Goal: Transaction & Acquisition: Purchase product/service

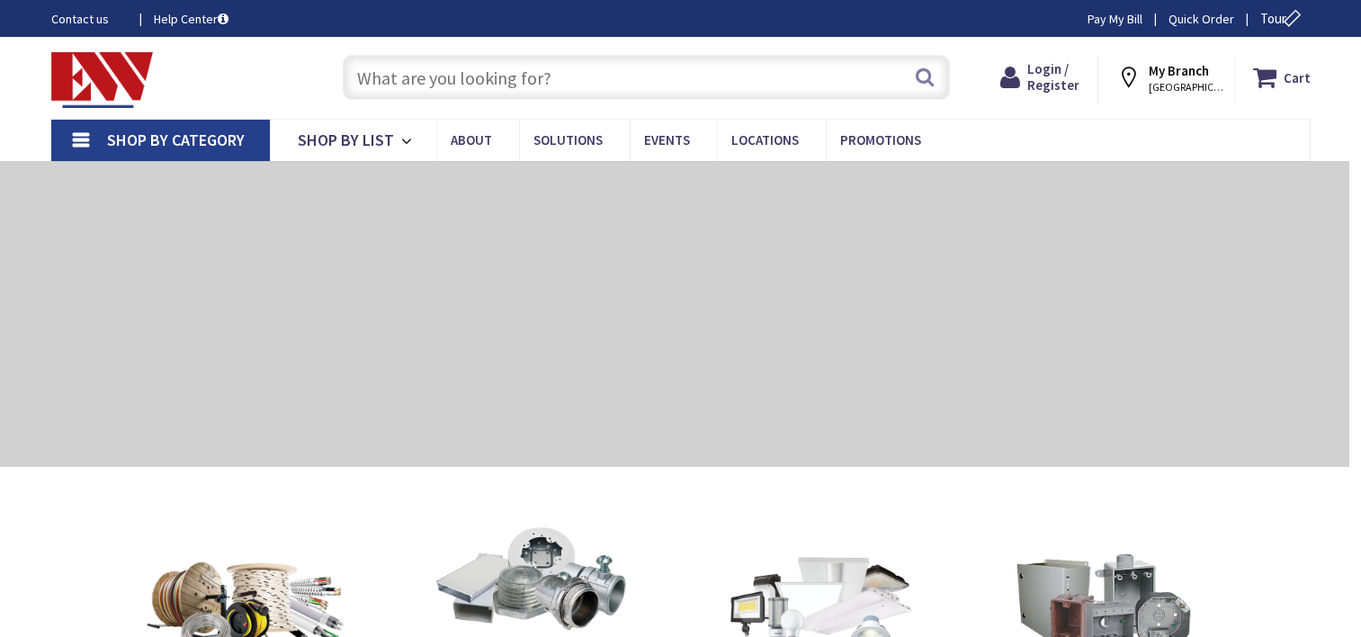
click at [719, 76] on input "text" at bounding box center [646, 77] width 607 height 45
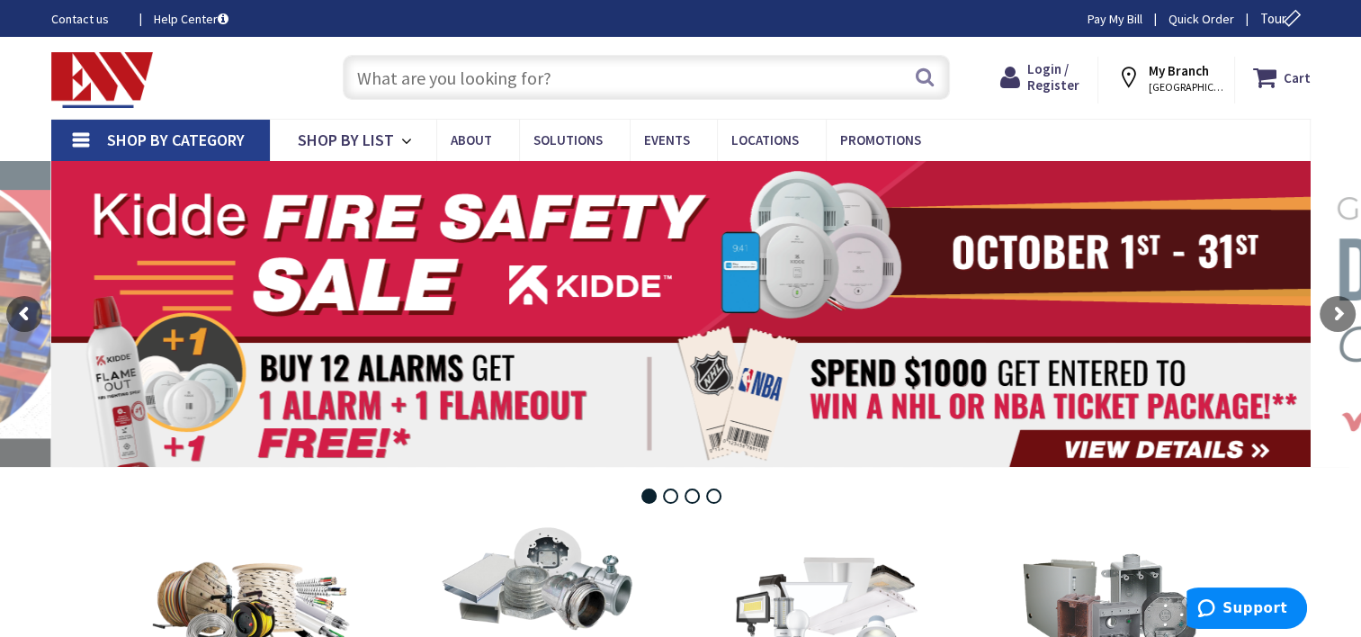
click at [532, 73] on input "text" at bounding box center [646, 77] width 607 height 45
click at [470, 73] on input "text" at bounding box center [646, 77] width 607 height 45
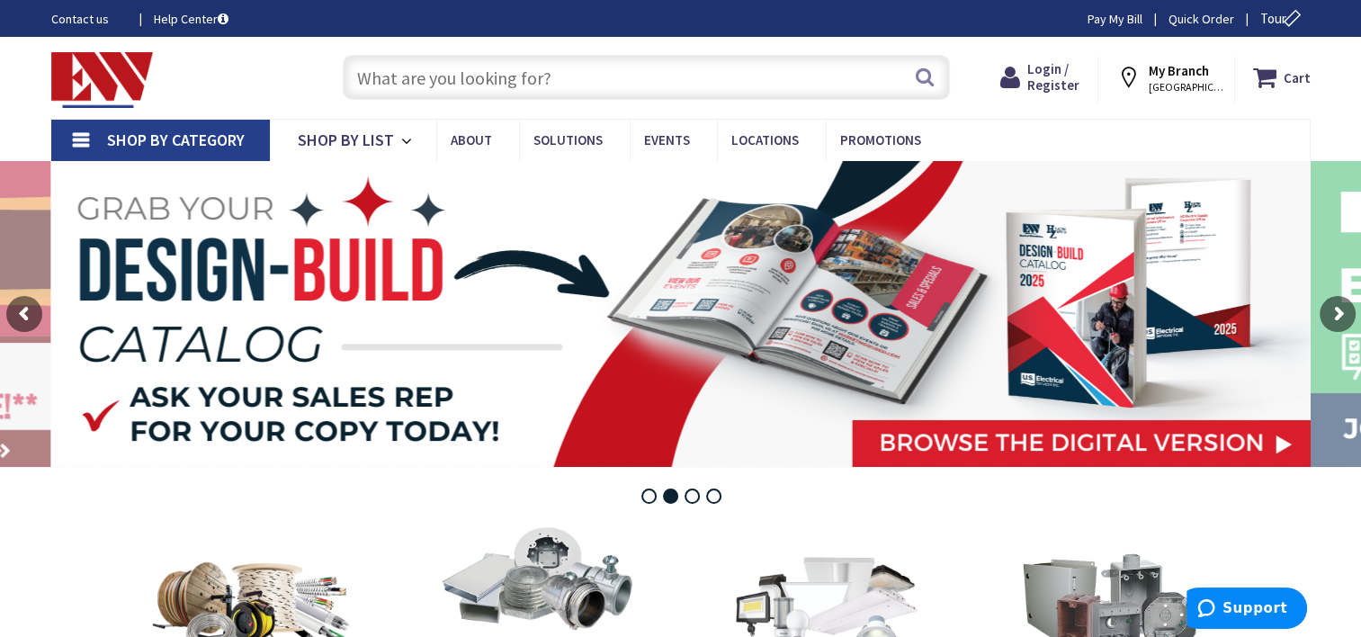
click at [470, 73] on input "text" at bounding box center [646, 77] width 607 height 45
paste input "3" hydronic baseboard Heater"
type input "3" hydronic baseboard Heater"
click at [927, 76] on button "Search" at bounding box center [924, 77] width 23 height 40
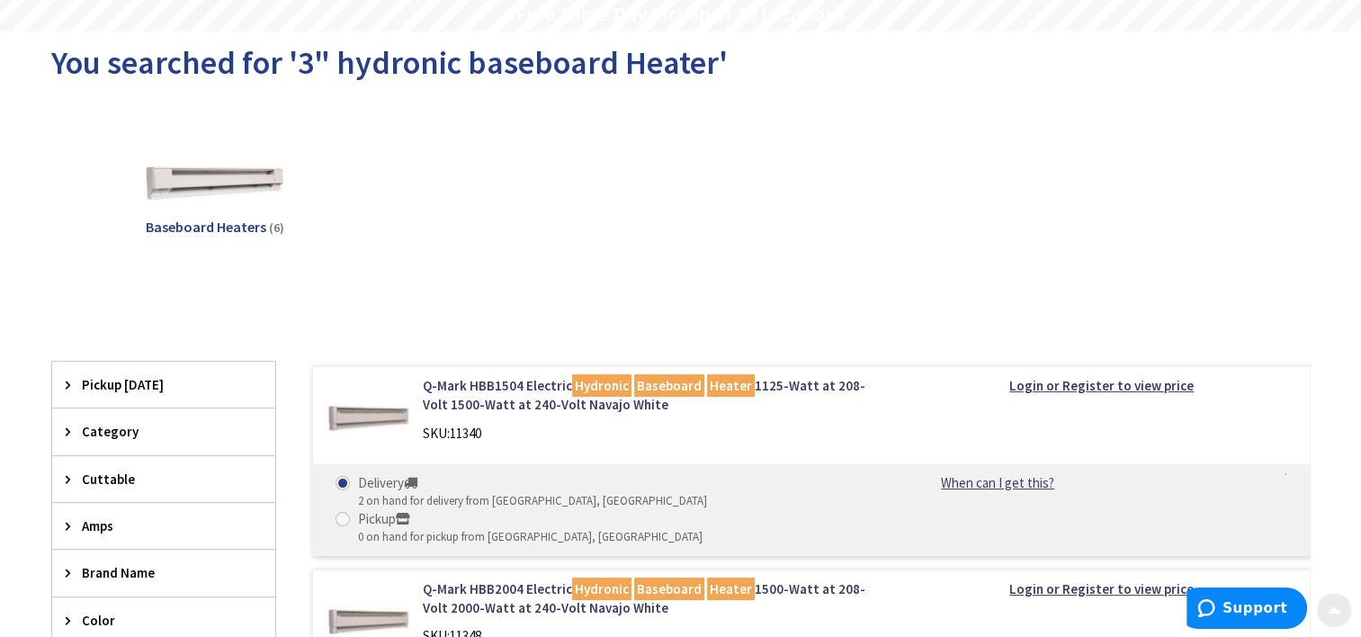
scroll to position [166, 0]
click at [1079, 378] on strong "Login or Register to view price" at bounding box center [1101, 384] width 184 height 17
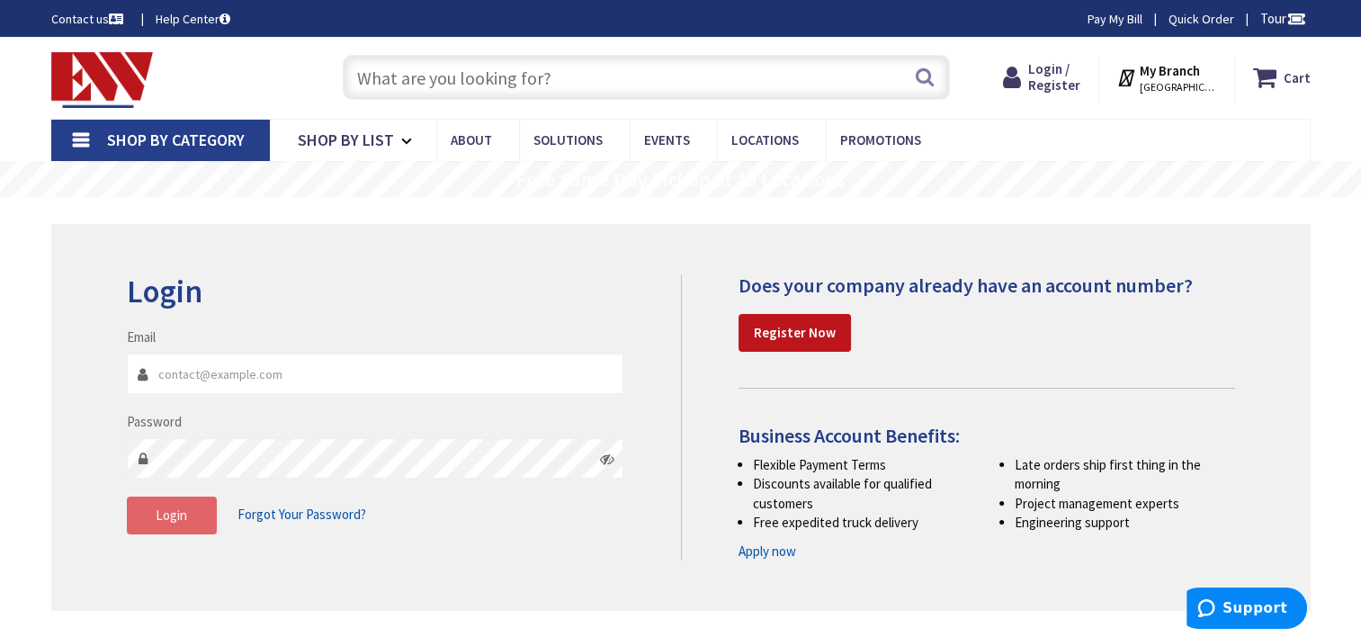
type input "[EMAIL_ADDRESS][DOMAIN_NAME]"
click at [166, 523] on button "Login" at bounding box center [172, 515] width 90 height 38
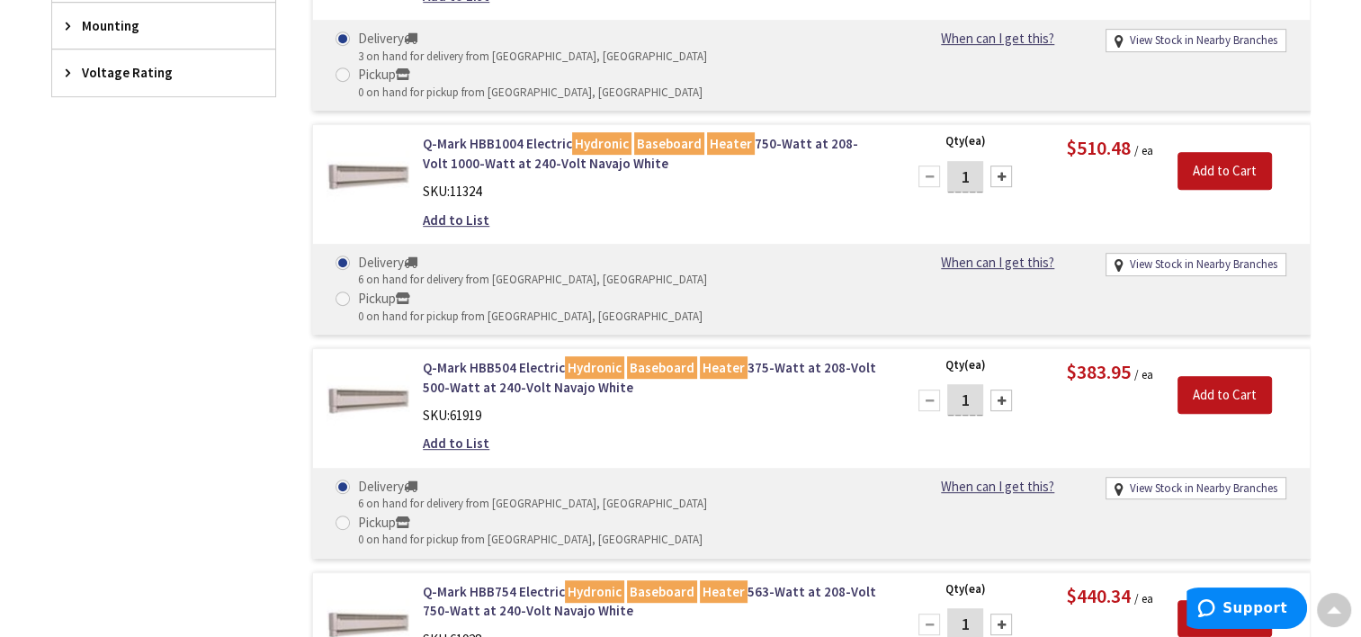
scroll to position [856, 0]
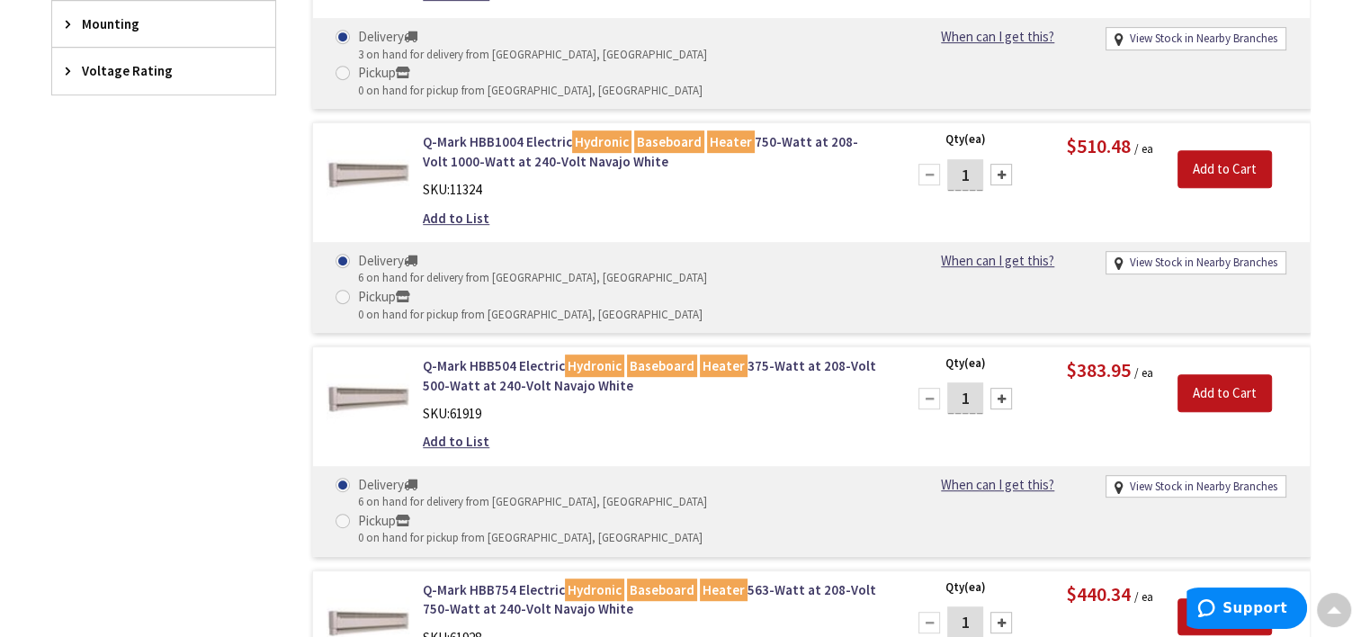
click at [360, 356] on img at bounding box center [369, 398] width 84 height 84
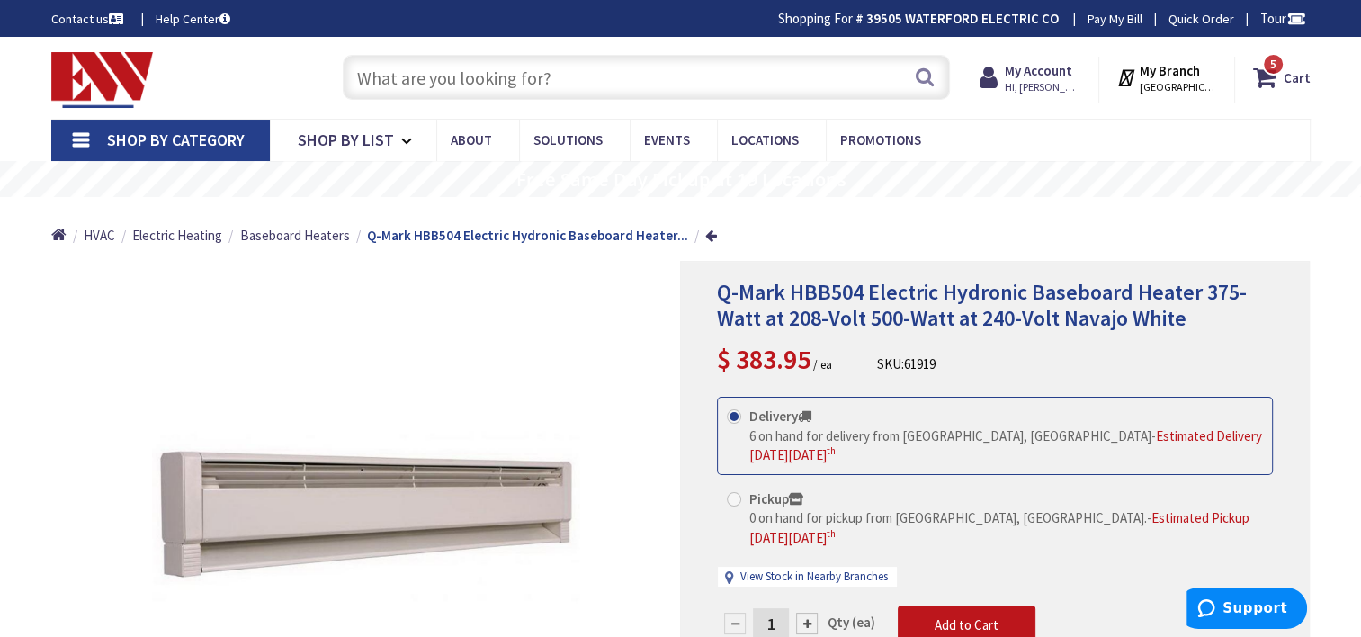
click at [568, 78] on input "text" at bounding box center [646, 77] width 607 height 45
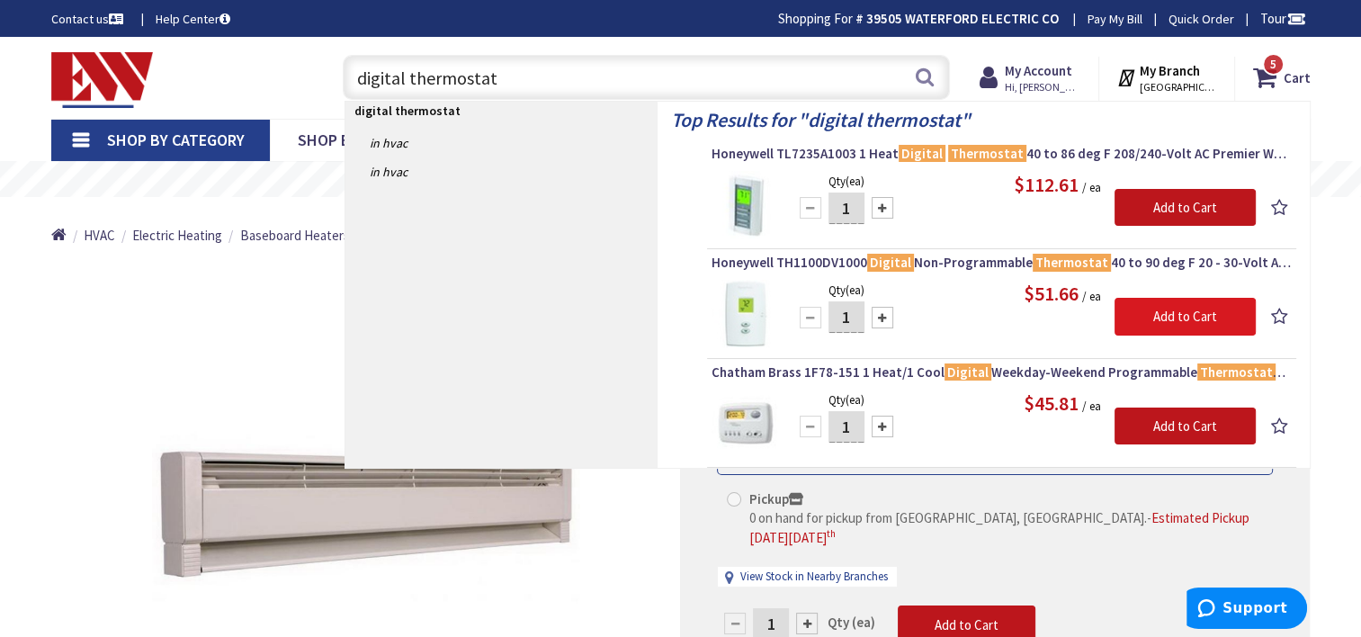
type input "digital thermostat"
click at [1138, 320] on input "Add to Cart" at bounding box center [1184, 317] width 141 height 38
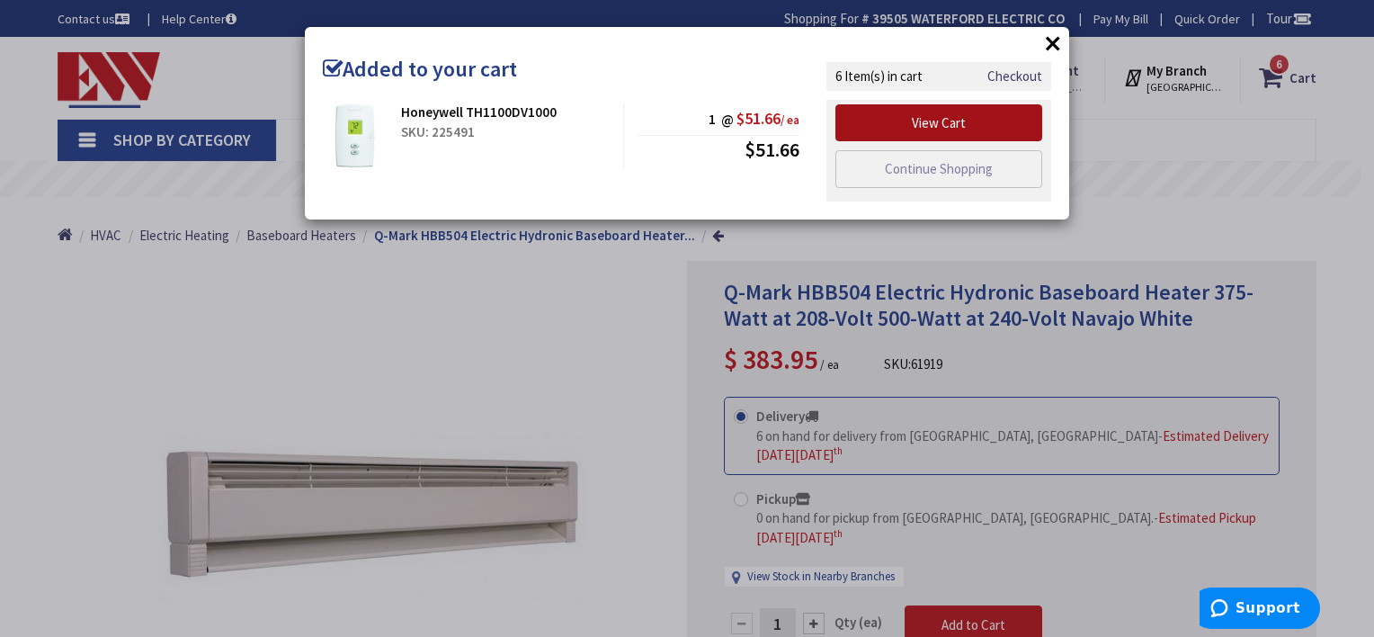
click at [878, 109] on link "View Cart" at bounding box center [939, 123] width 207 height 38
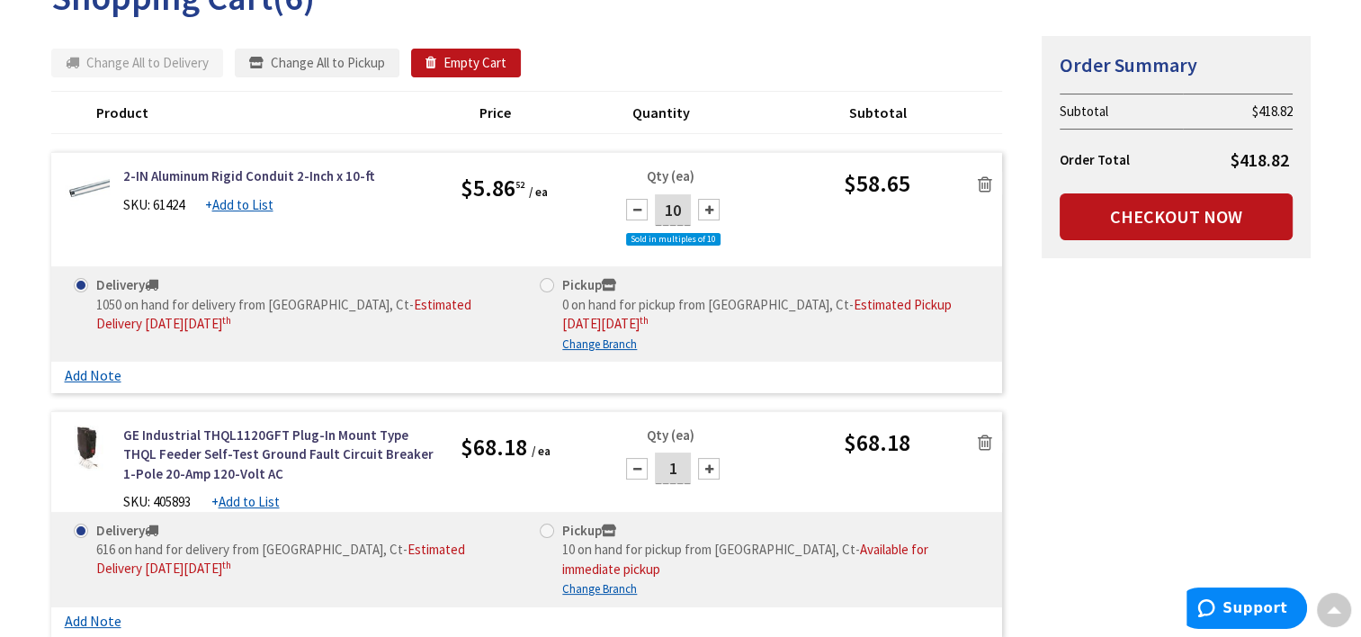
scroll to position [235, 0]
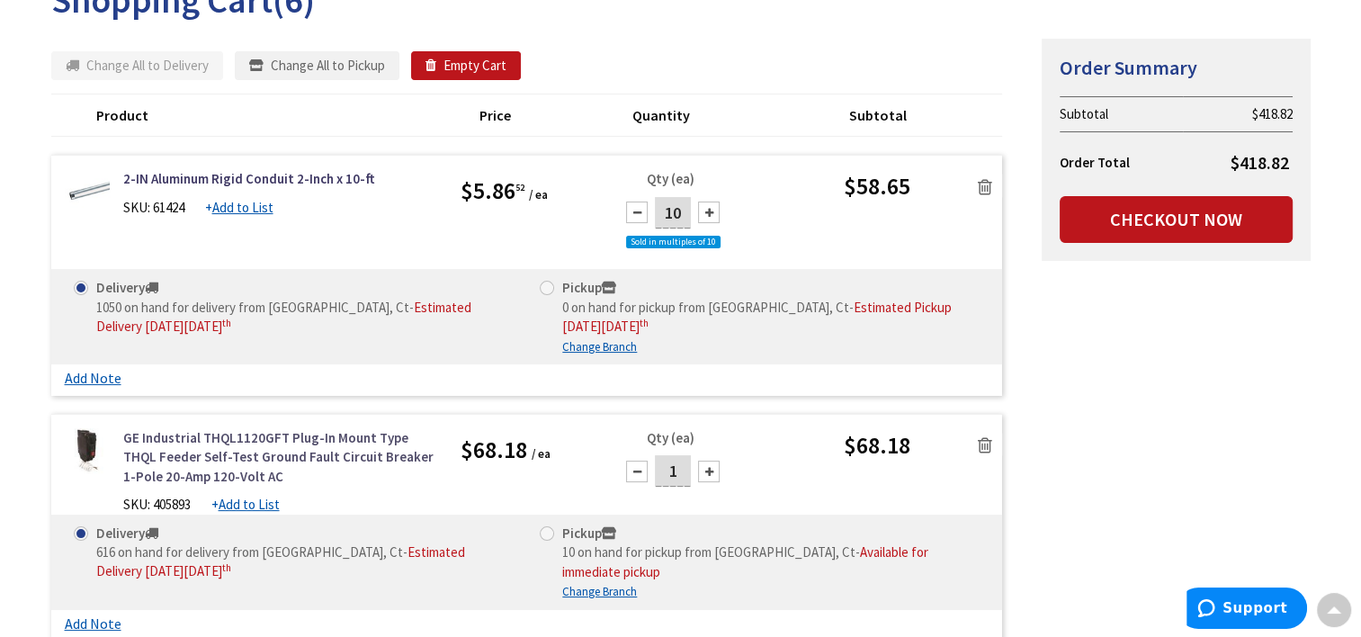
click at [177, 476] on link "GE Industrial THQL1120GFT Plug-In Mount Type THQL Feeder Self-Test Ground Fault…" at bounding box center [278, 457] width 311 height 58
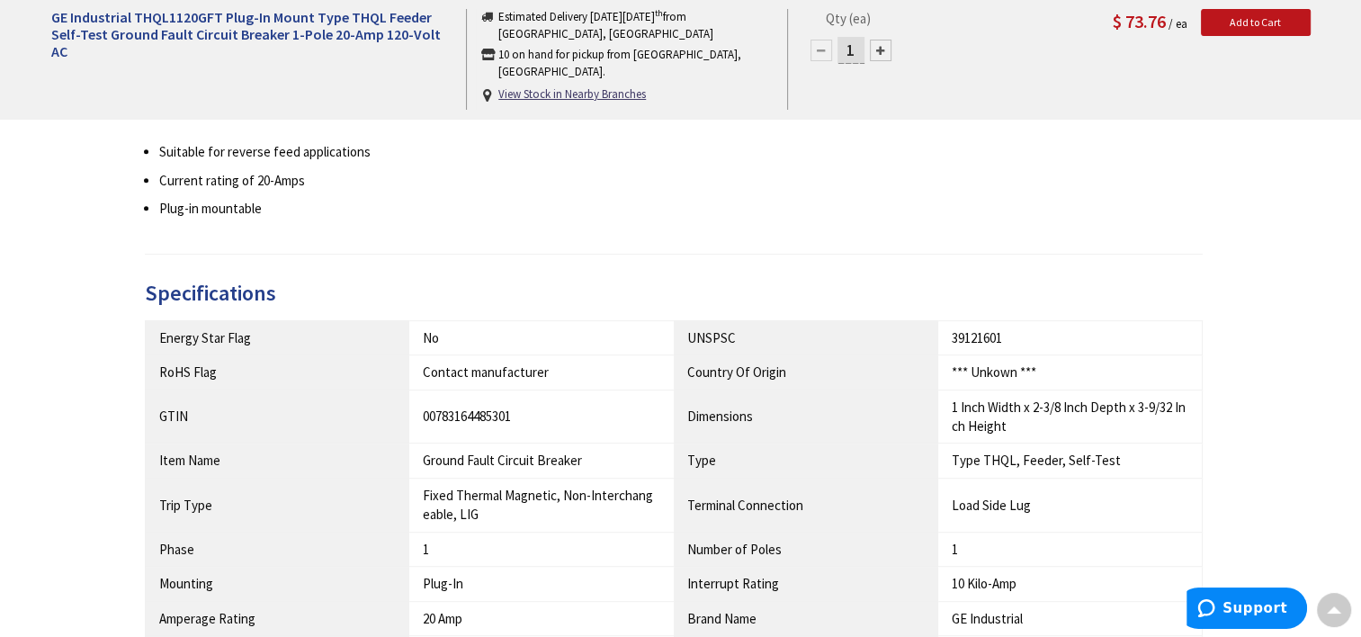
scroll to position [765, 0]
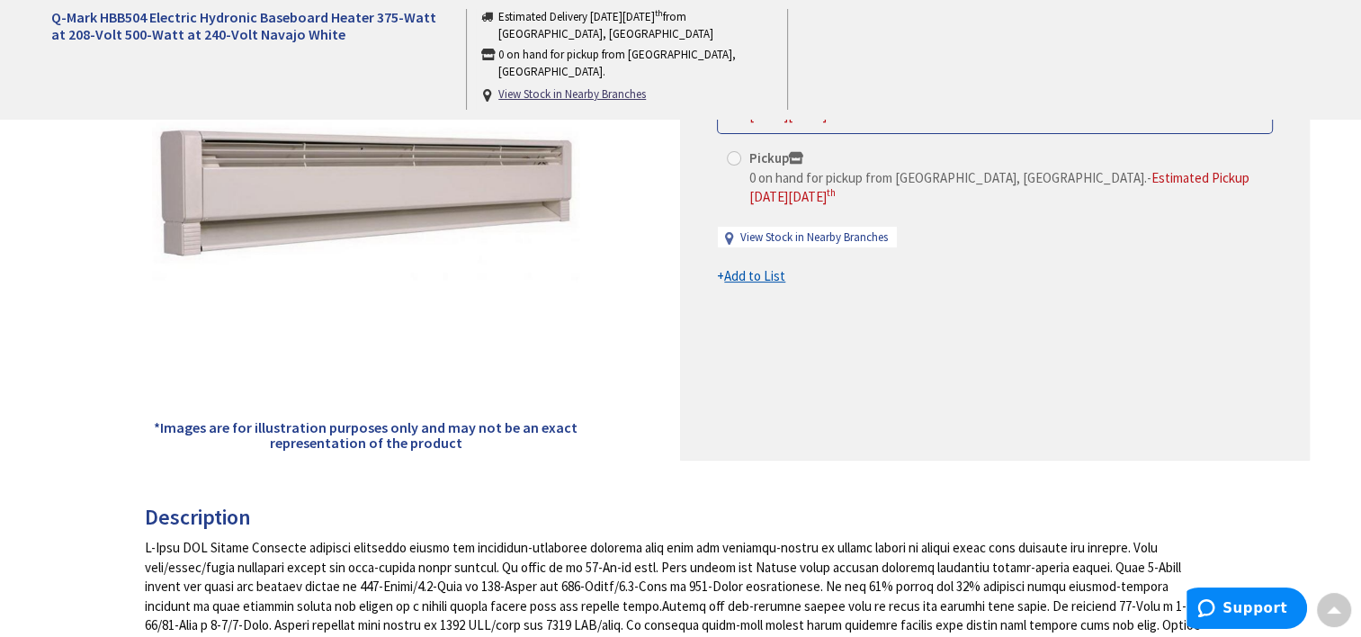
scroll to position [328, 0]
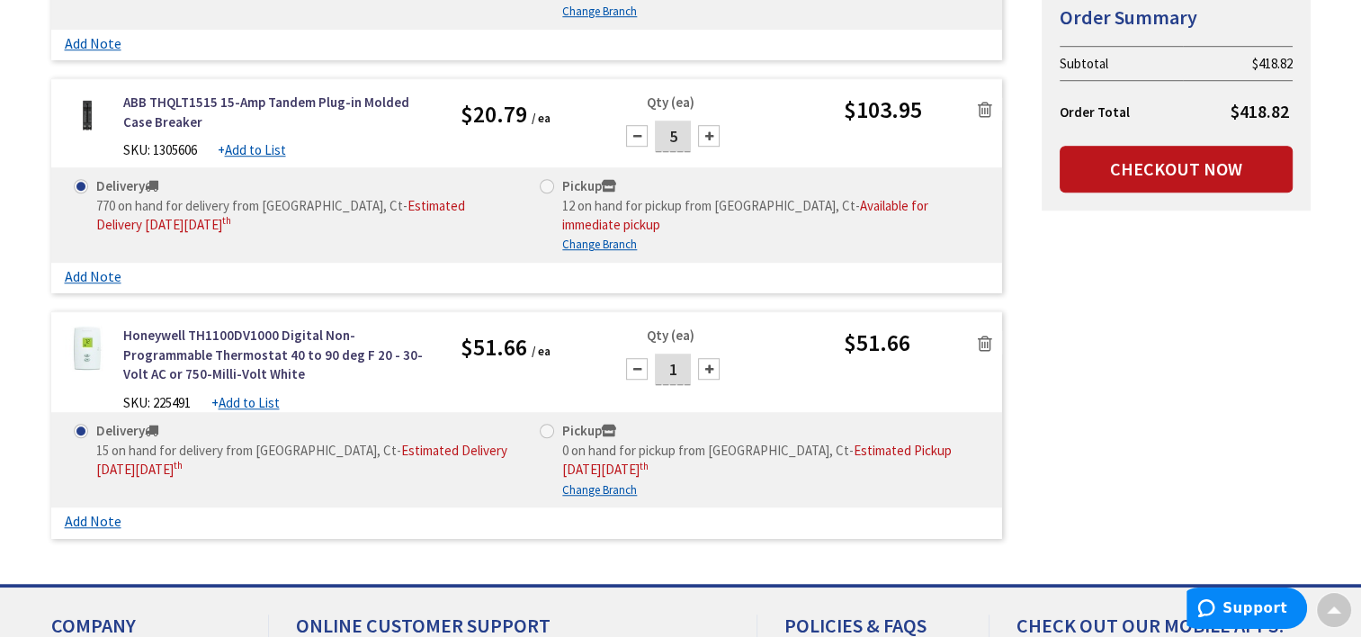
scroll to position [1306, 0]
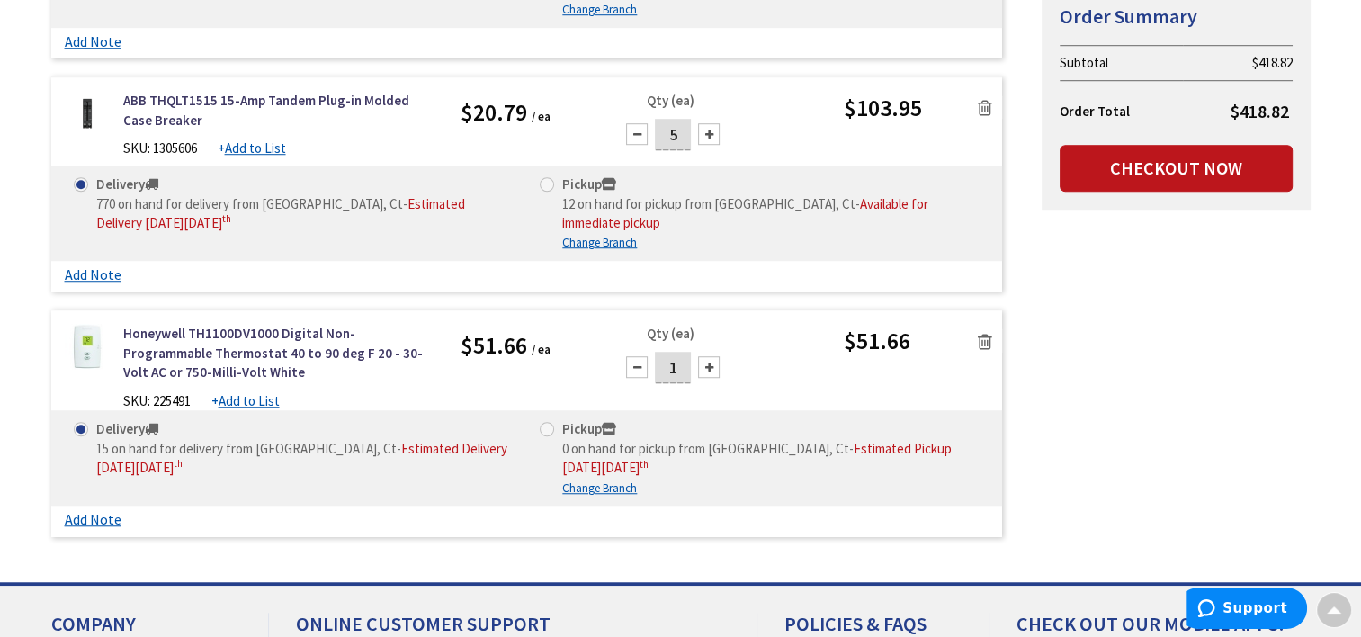
click at [886, 472] on div "0 on hand for pickup from [GEOGRAPHIC_DATA], Ct - Estimated Pickup [DATE][DATE]" at bounding box center [770, 458] width 417 height 39
click at [556, 434] on input "Pickup 0 on hand for pickup from [GEOGRAPHIC_DATA], Ct - Estimated Pickup [DATE…" at bounding box center [550, 429] width 12 height 12
radio input "true"
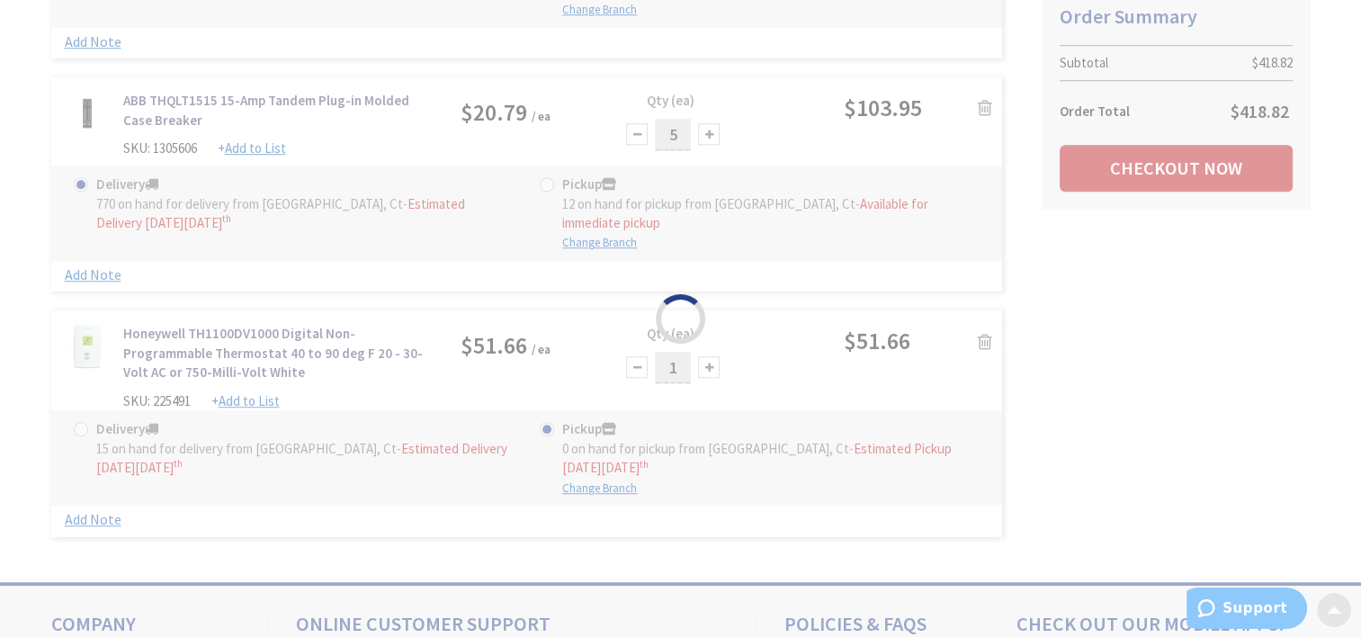
click at [926, 425] on div "Please wait..." at bounding box center [680, 318] width 1361 height 637
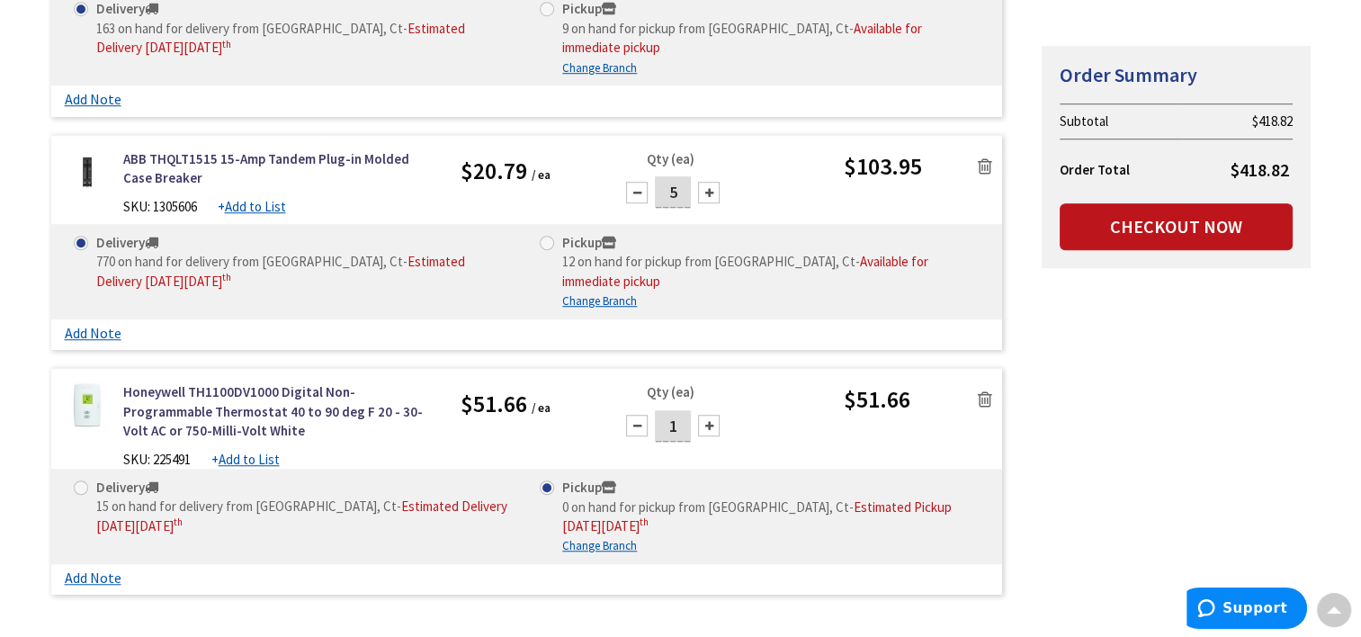
click at [92, 417] on img at bounding box center [87, 404] width 45 height 45
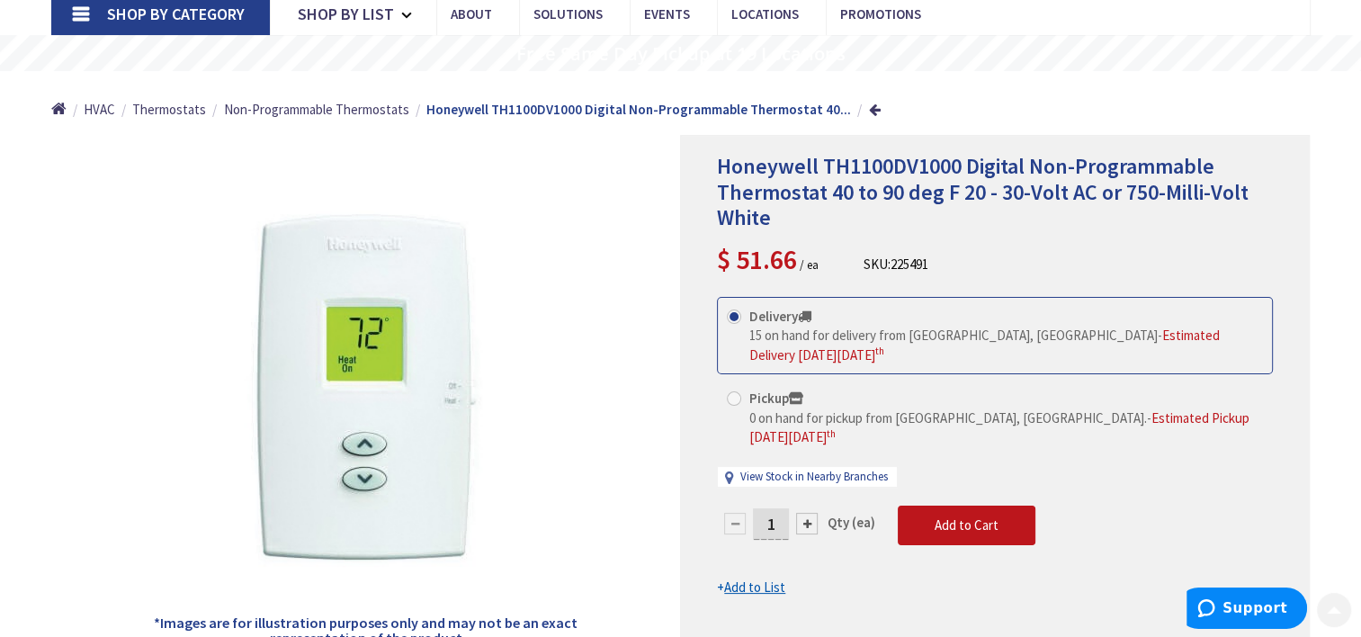
scroll to position [127, 0]
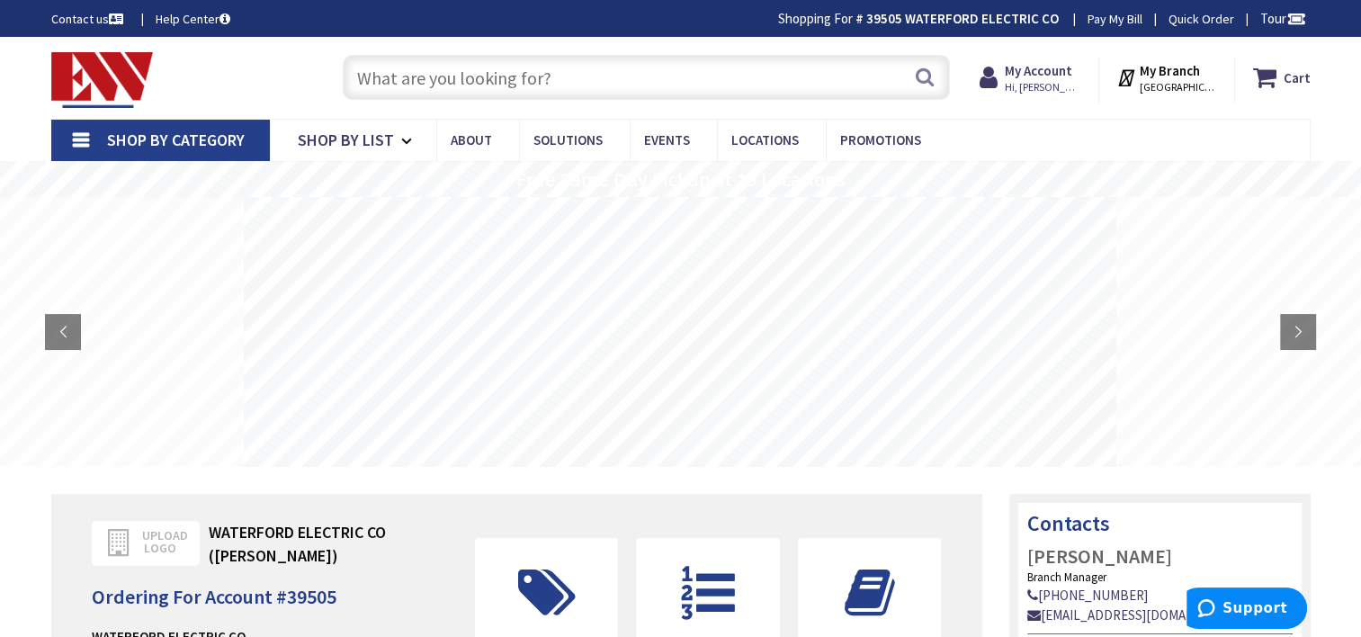
click at [802, 90] on input "text" at bounding box center [646, 77] width 607 height 45
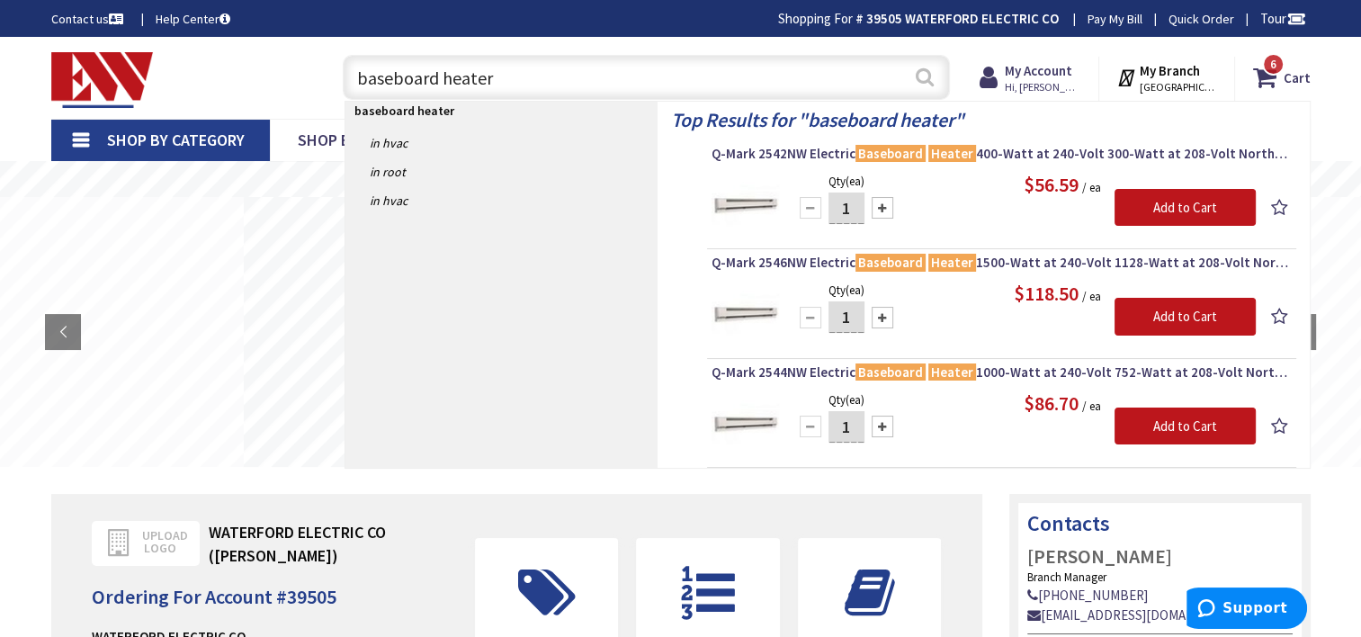
type input "baseboard heater"
drag, startPoint x: 927, startPoint y: 83, endPoint x: 921, endPoint y: 118, distance: 35.6
click at [921, 118] on header "Skip to Content Toggle Nav baseboard heater baseboard heater Search 6 6 6 items…" at bounding box center [680, 78] width 1361 height 82
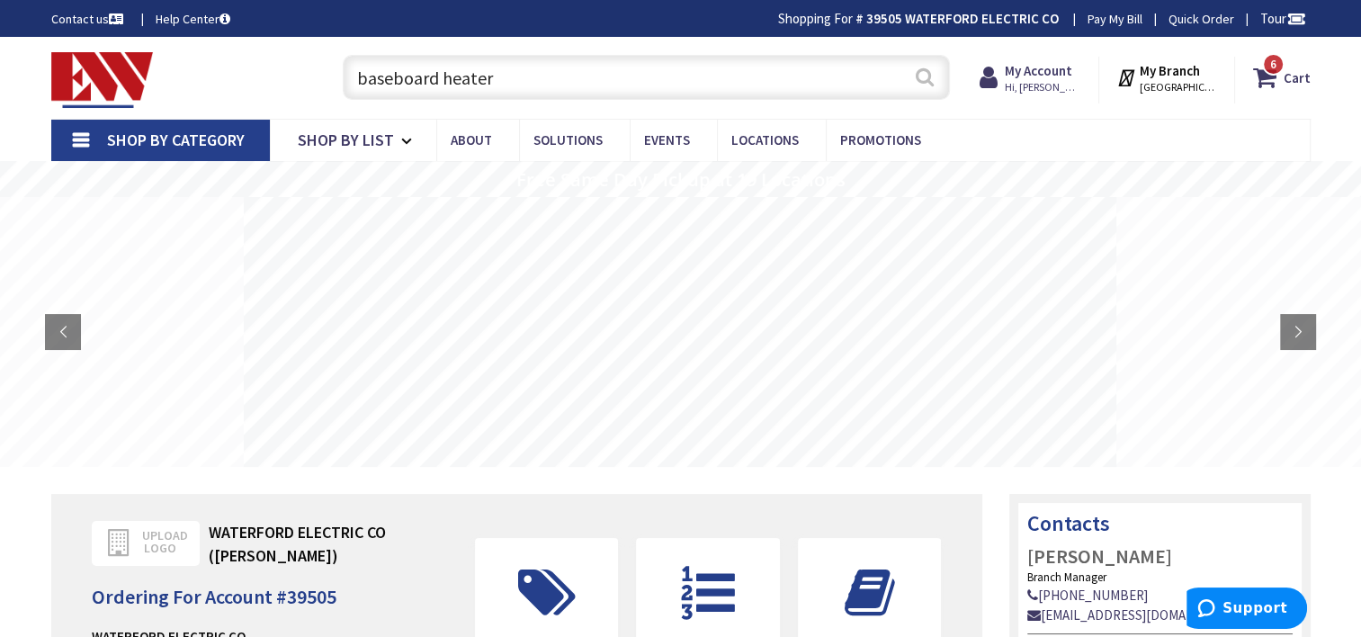
click at [924, 90] on button "Search" at bounding box center [924, 77] width 23 height 40
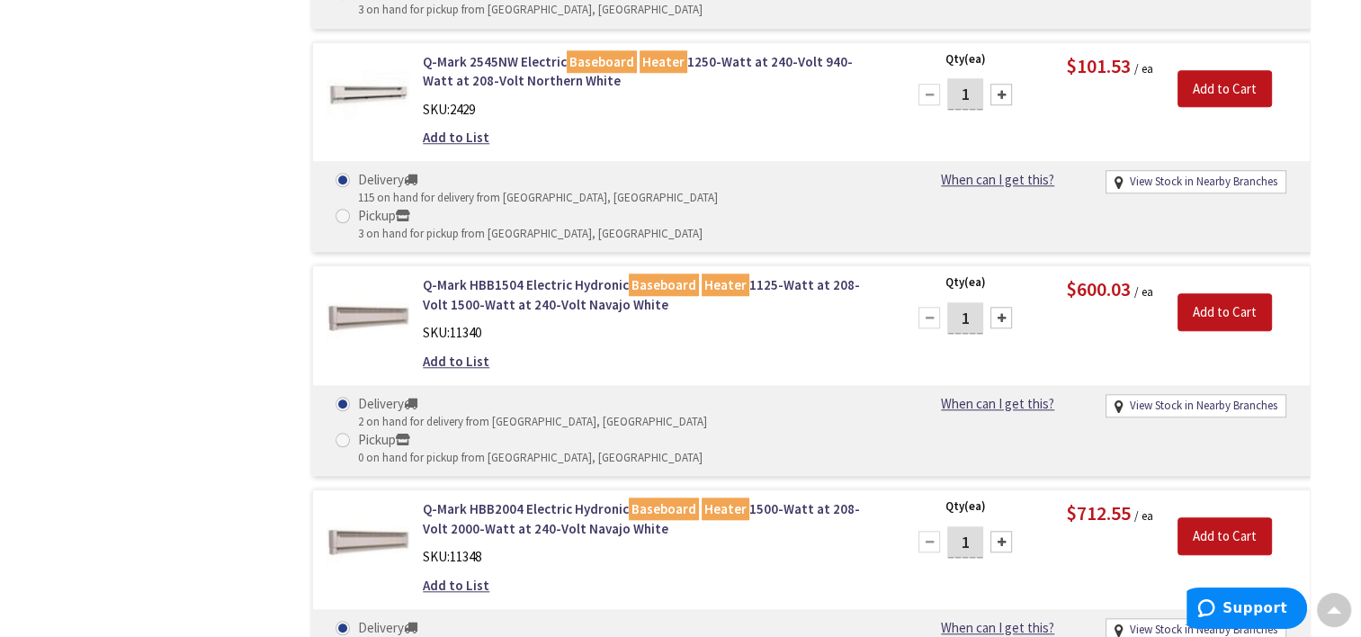
scroll to position [1606, 0]
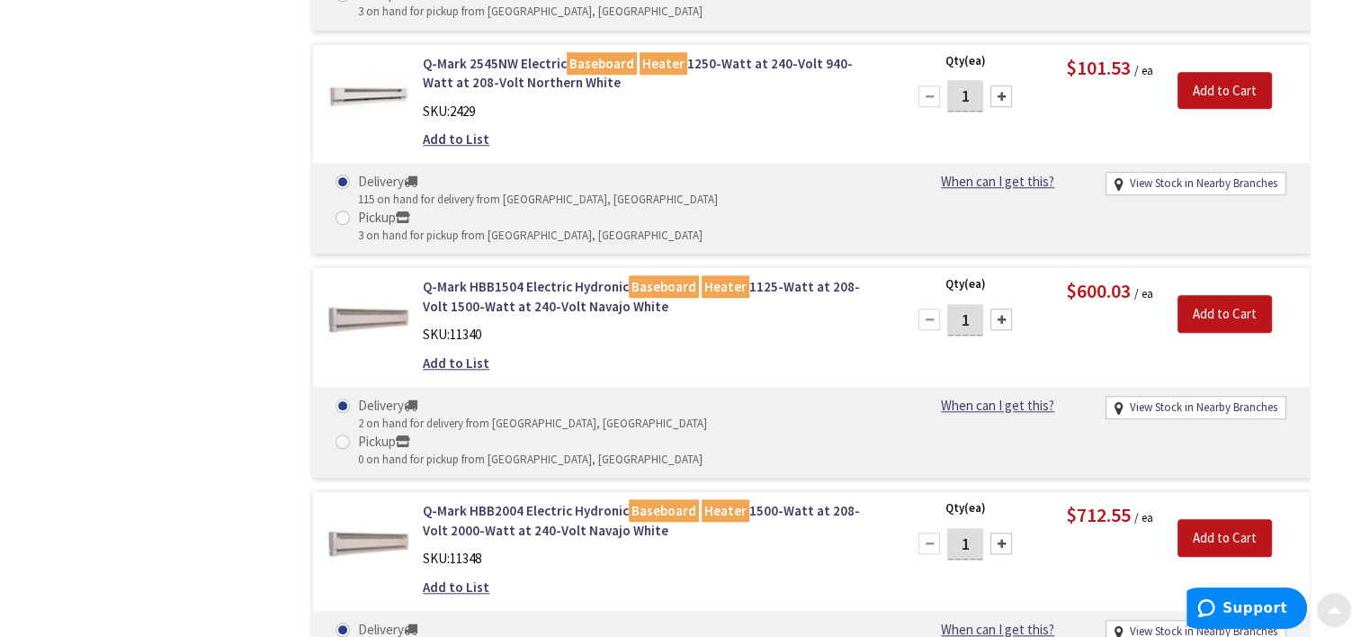
click at [1343, 623] on div at bounding box center [1334, 610] width 36 height 36
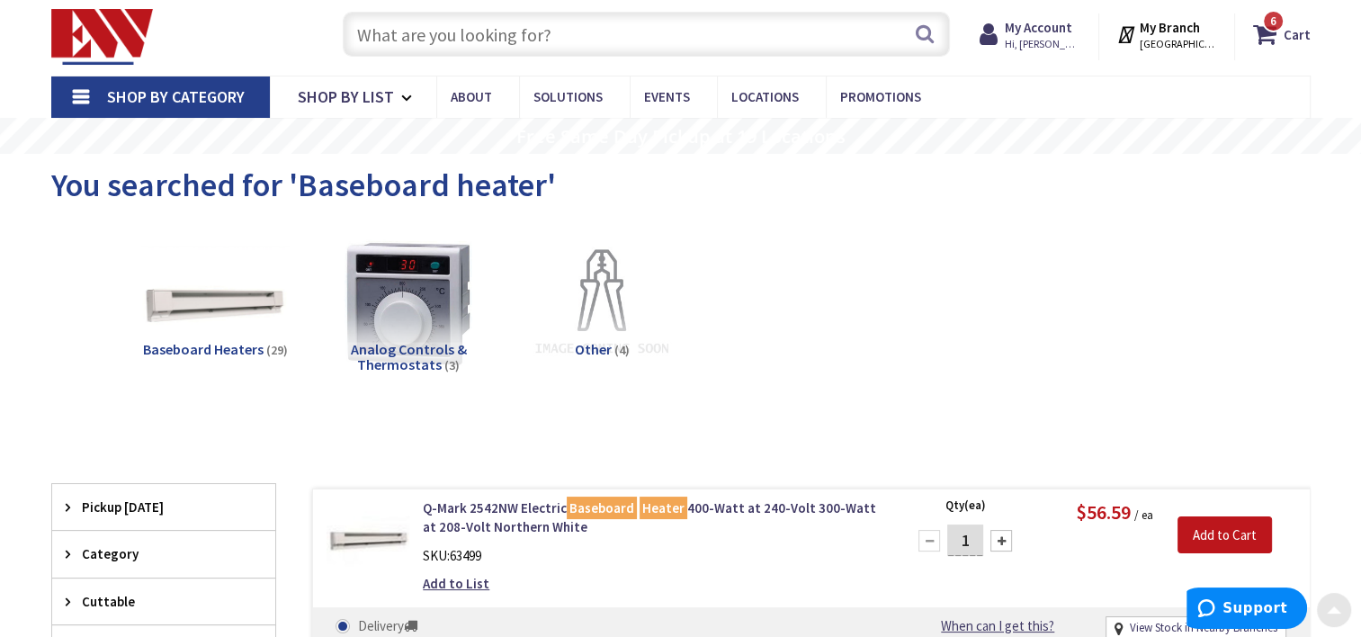
scroll to position [0, 0]
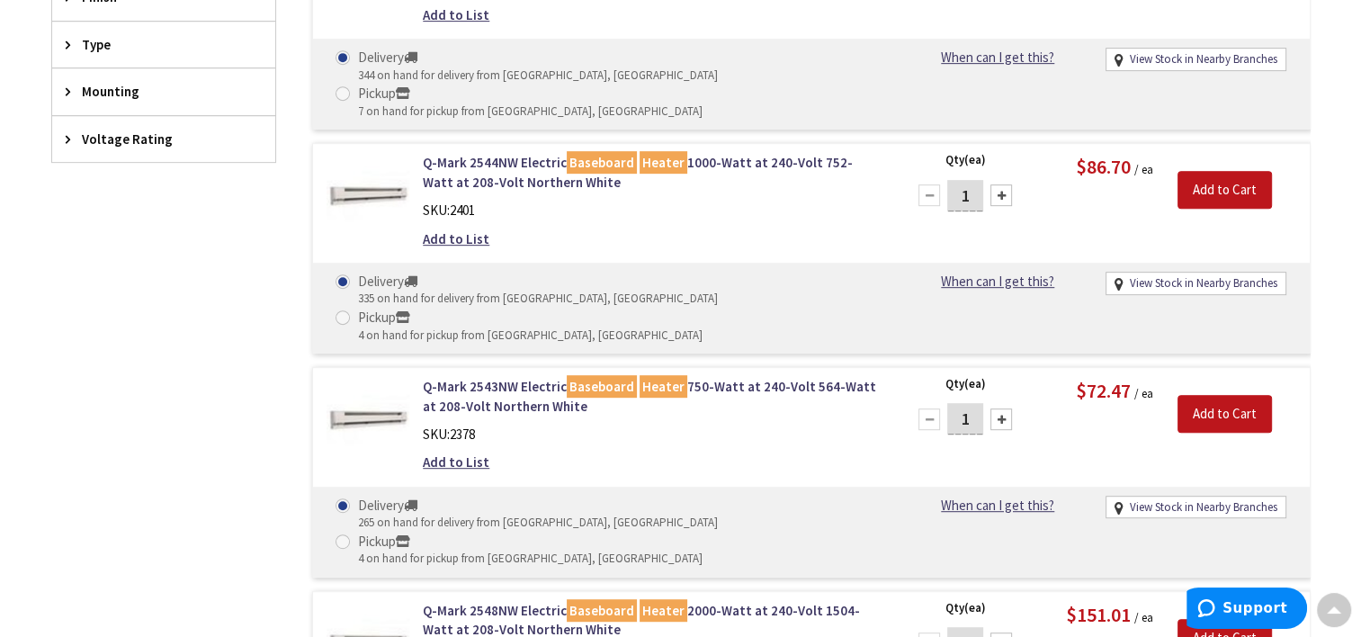
scroll to position [844, 0]
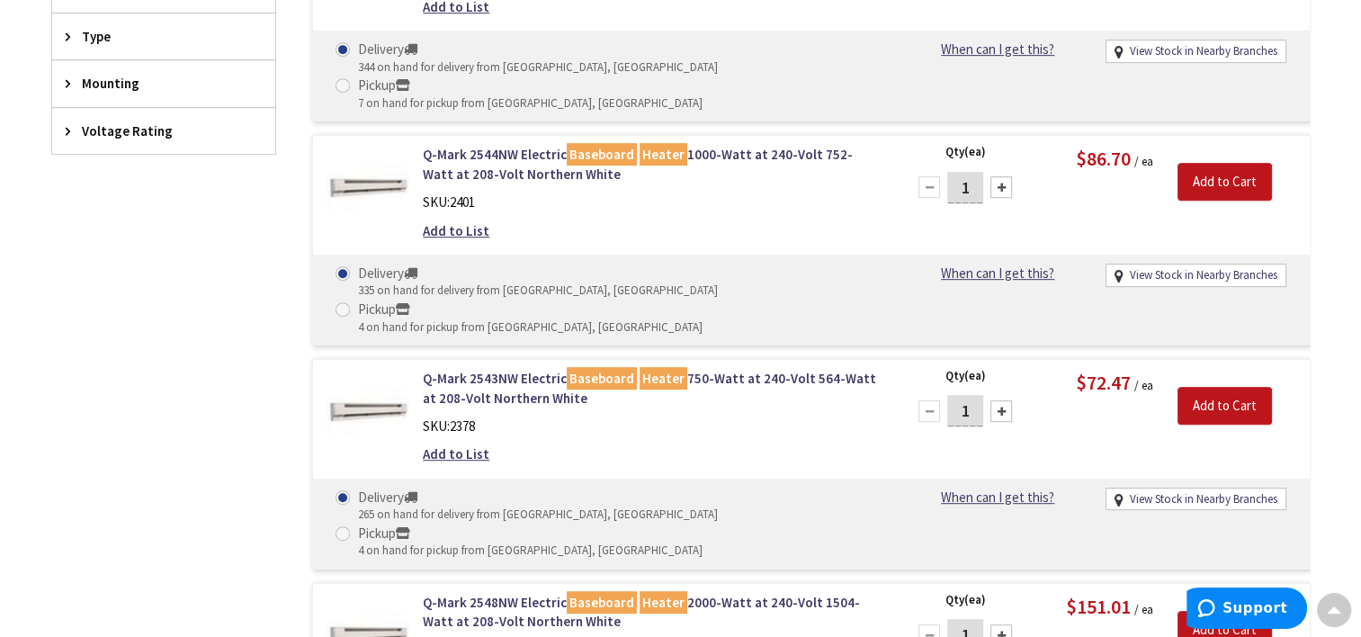
click at [378, 369] on img at bounding box center [369, 411] width 84 height 84
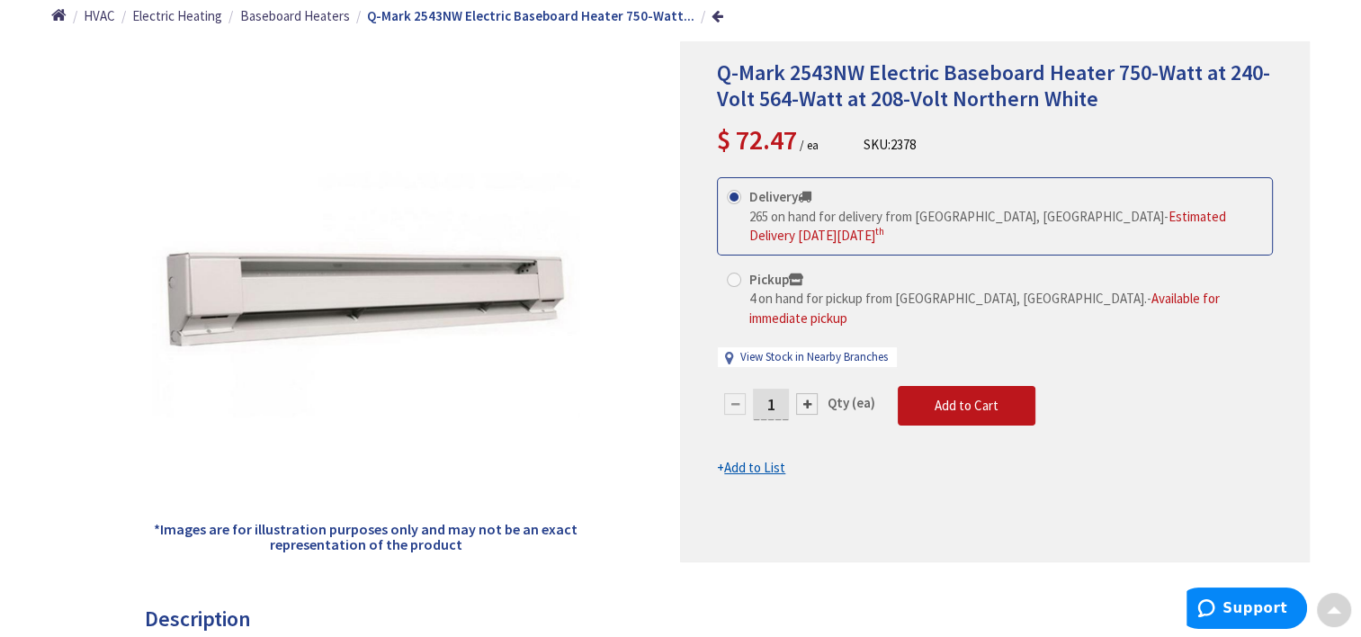
scroll to position [225, 0]
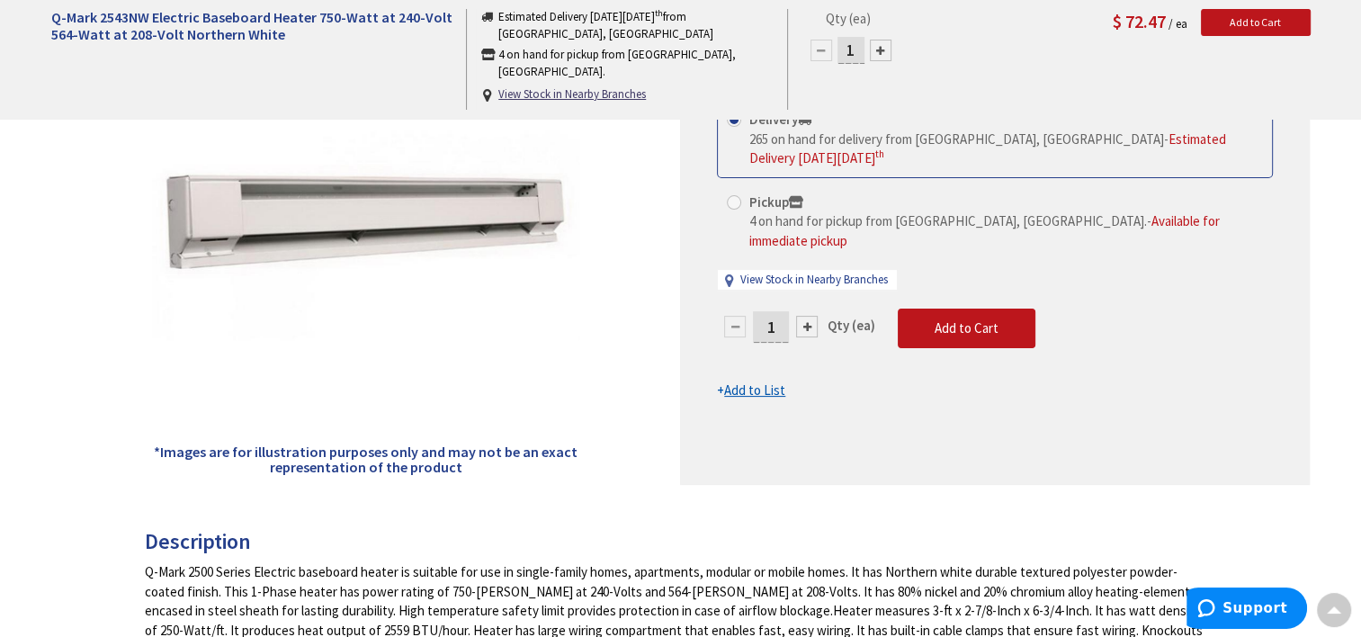
click at [1227, 431] on div "Q-Mark 2543NW Electric Baseboard Heater 750-Watt at 240-Volt 564-Watt at 208-Vo…" at bounding box center [995, 224] width 630 height 521
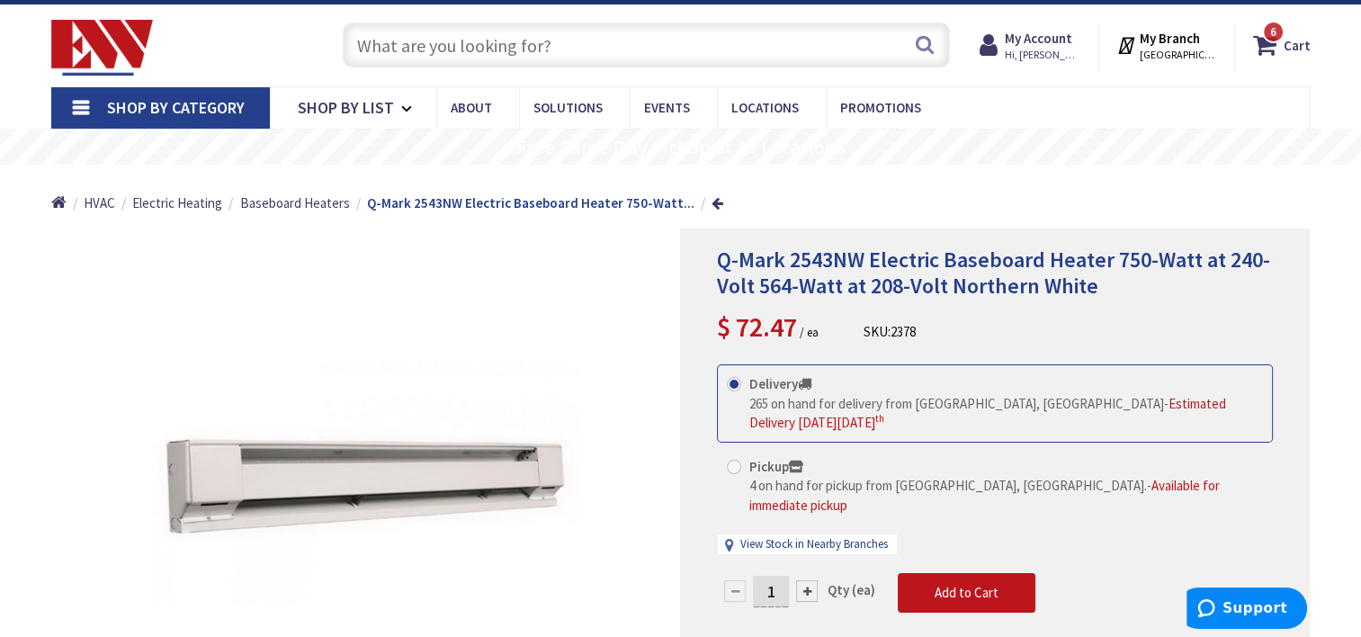
click at [1207, 573] on div "1 Qty (ea) Add to Cart" at bounding box center [995, 600] width 556 height 54
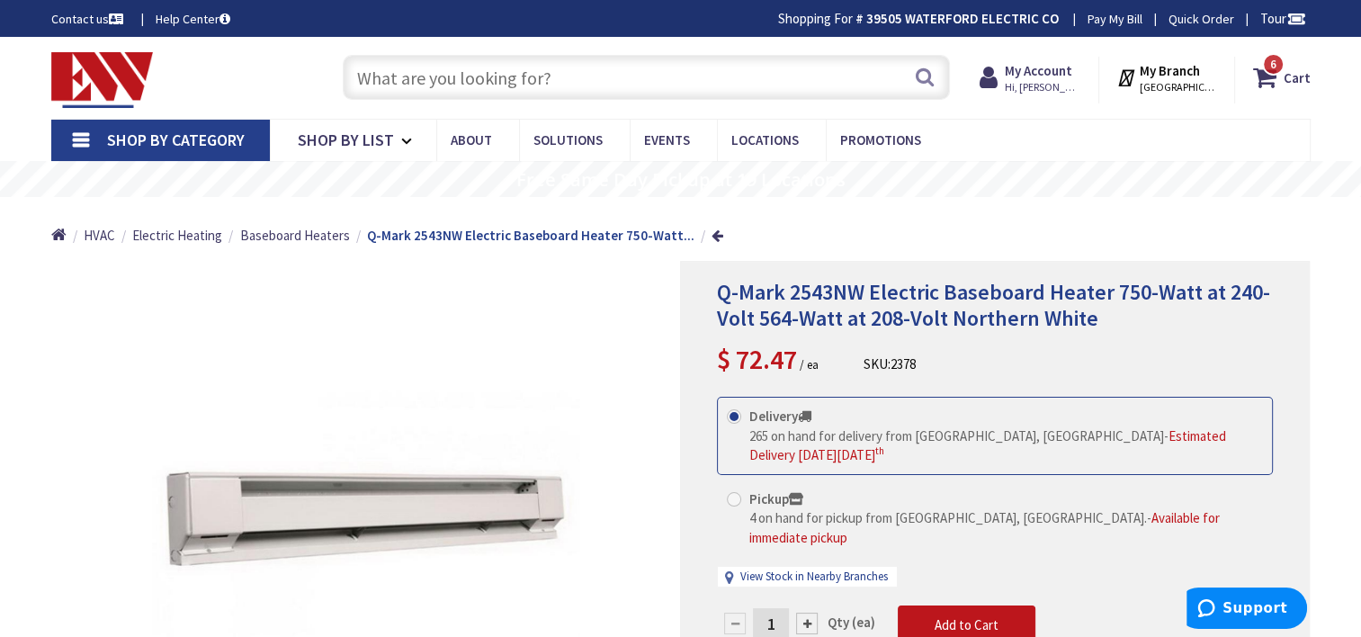
scroll to position [0, 0]
click at [560, 83] on input "text" at bounding box center [646, 77] width 607 height 45
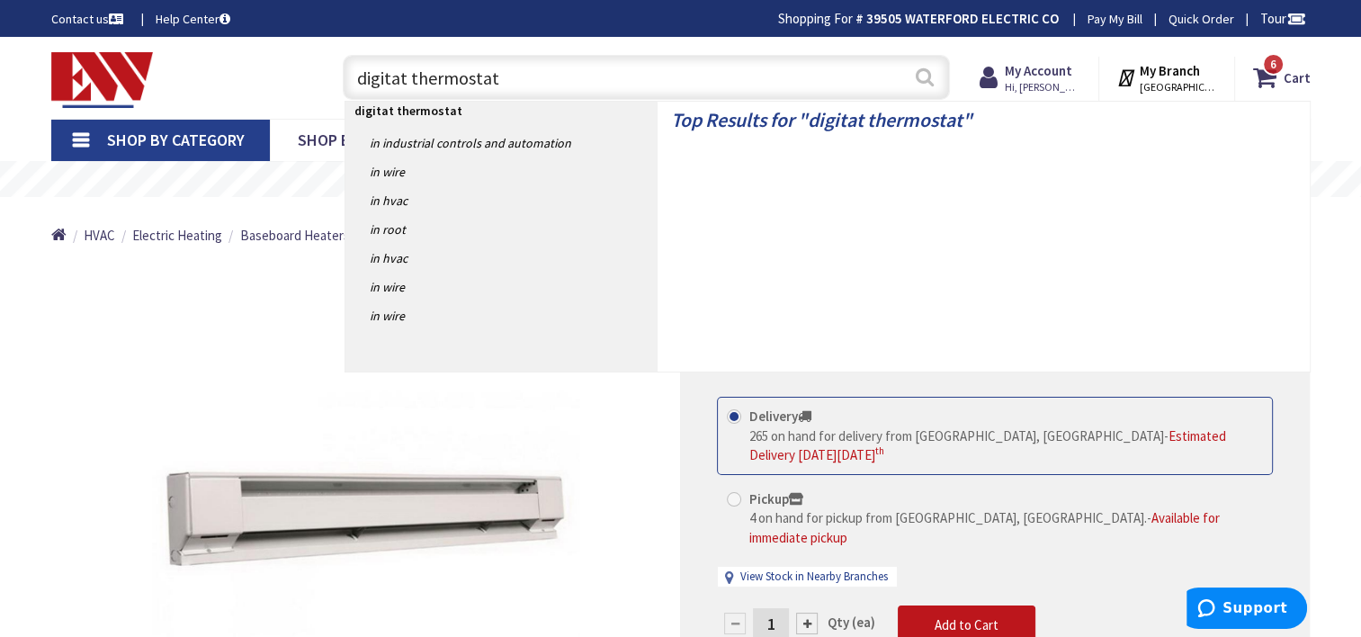
type input "digitat thermostat"
click at [928, 69] on button "Search" at bounding box center [924, 77] width 23 height 40
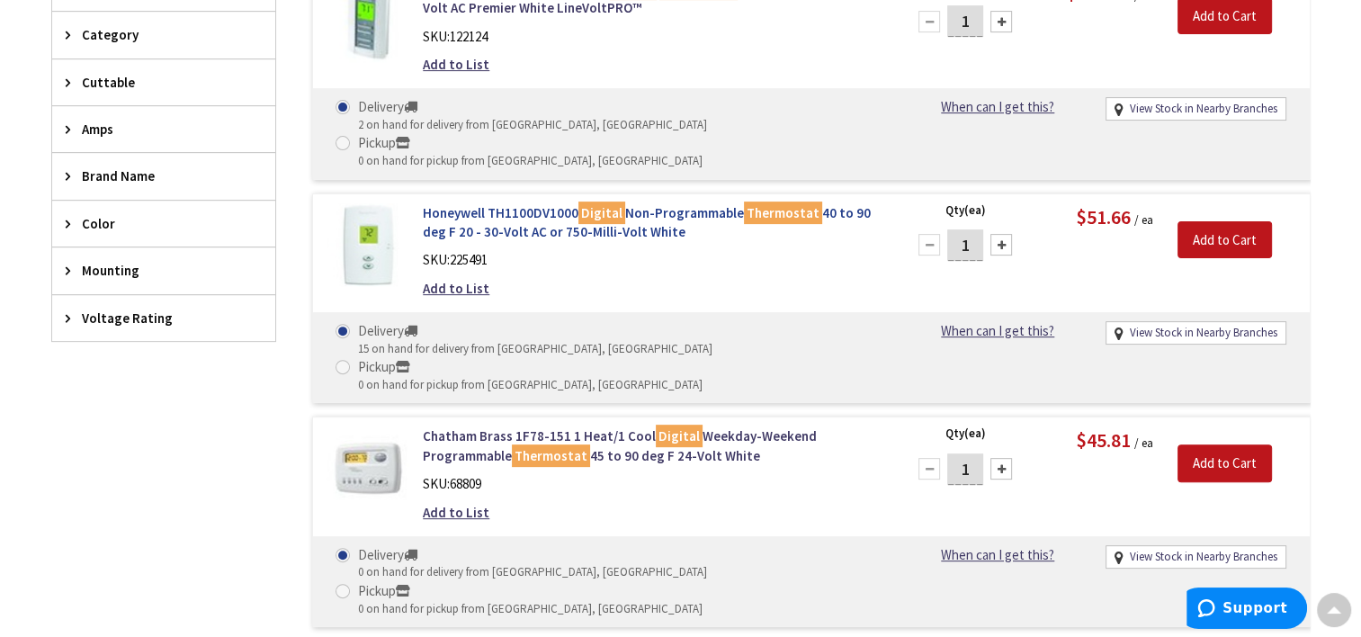
scroll to position [557, 0]
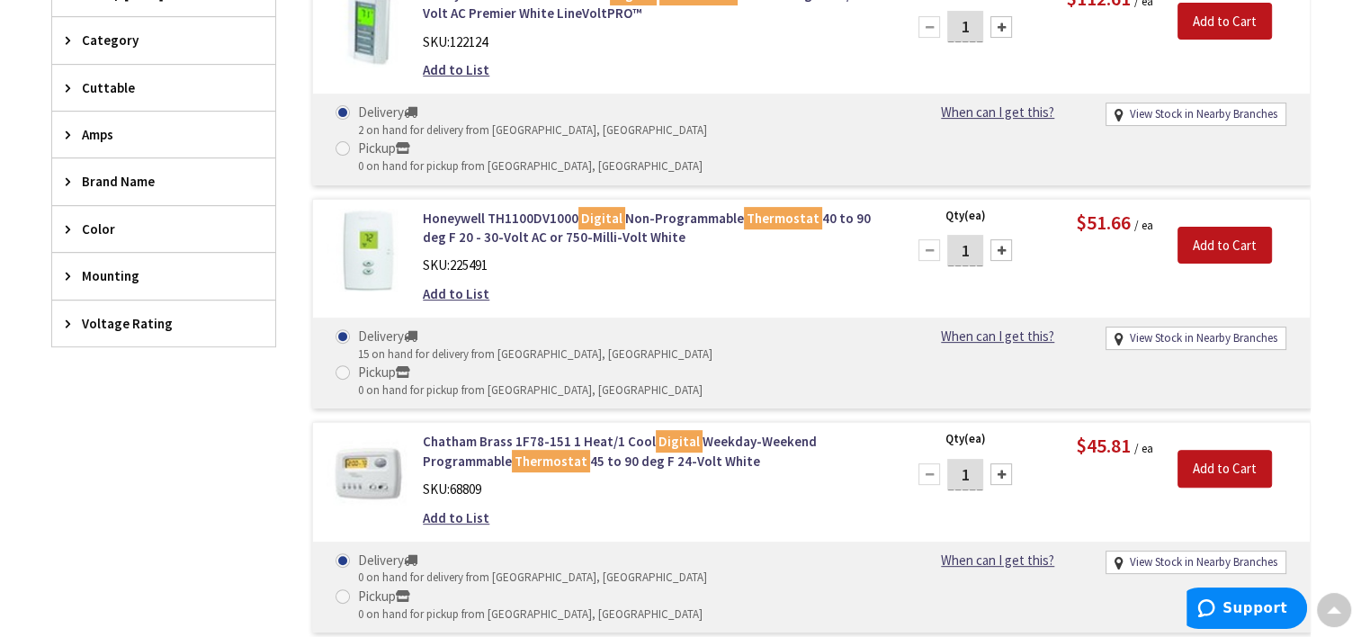
click at [379, 213] on img at bounding box center [369, 251] width 84 height 84
